Goal: Navigation & Orientation: Find specific page/section

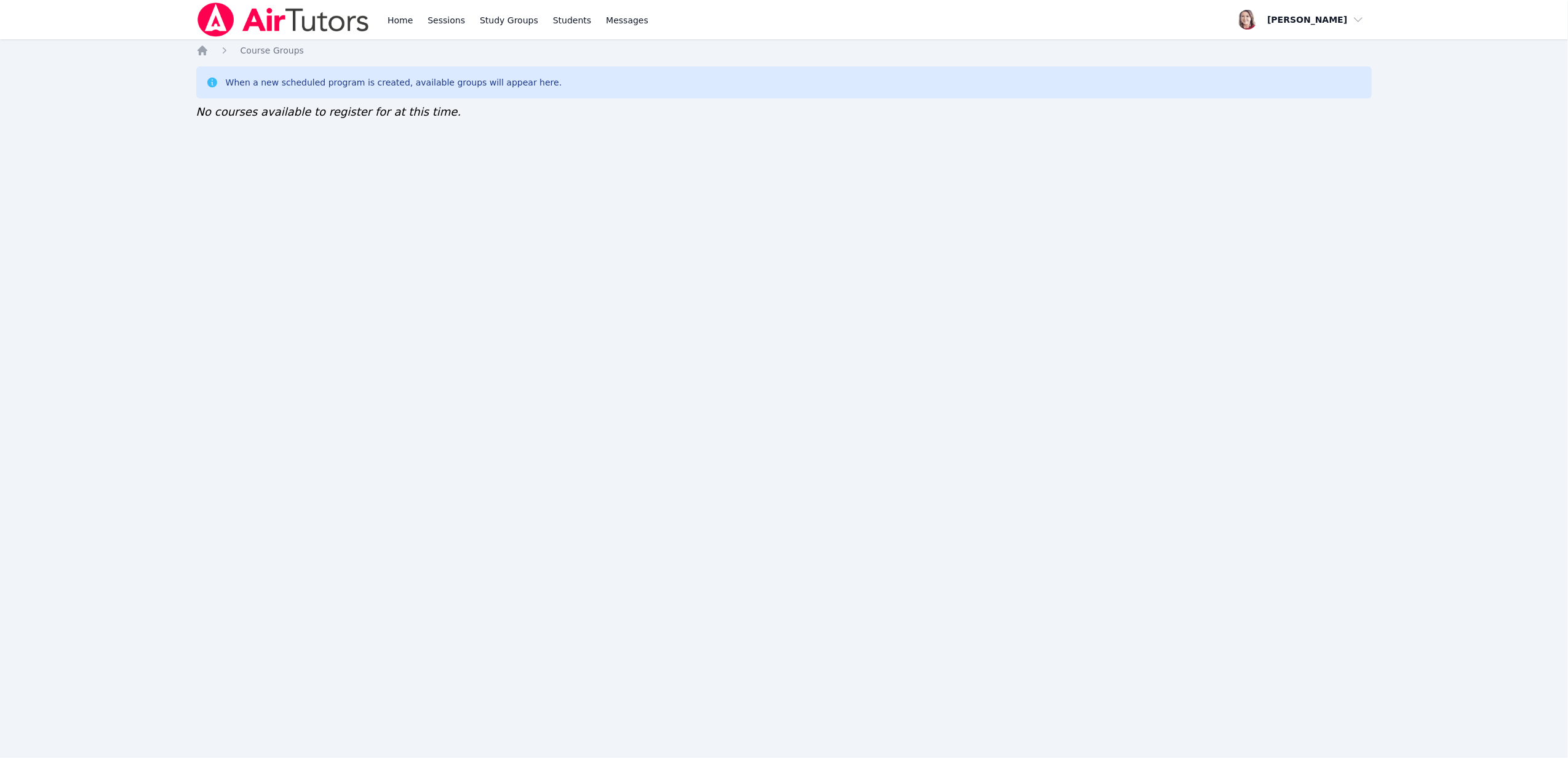
click at [585, 178] on div "Home Sessions Study Groups Students Messages Open user menu Sara Brinkley Open …" at bounding box center [784, 379] width 1568 height 758
click at [743, 229] on div "Home Sessions Study Groups Students Messages Open user menu Sara Brinkley Open …" at bounding box center [784, 379] width 1568 height 758
